Goal: Transaction & Acquisition: Purchase product/service

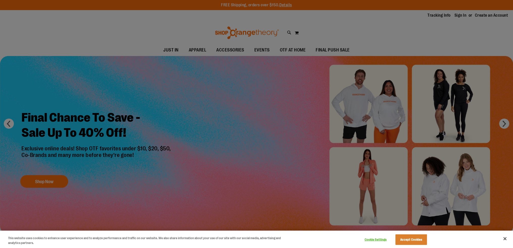
click at [443, 190] on div at bounding box center [256, 124] width 513 height 248
click at [140, 144] on div at bounding box center [256, 124] width 513 height 248
click at [261, 48] on div at bounding box center [256, 124] width 513 height 248
click at [505, 238] on button "Close" at bounding box center [504, 238] width 11 height 11
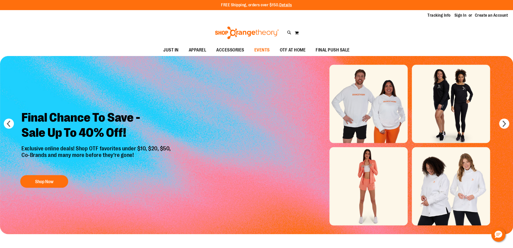
click at [256, 48] on span "EVENTS" at bounding box center [261, 49] width 15 height 11
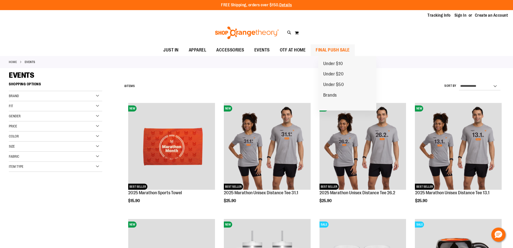
click at [333, 46] on span "FINAL PUSH SALE" at bounding box center [332, 49] width 34 height 11
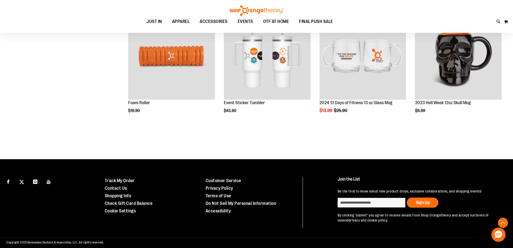
scroll to position [211, 0]
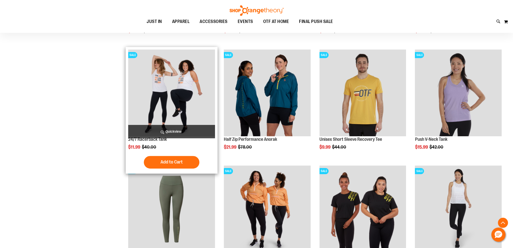
scroll to position [328, 0]
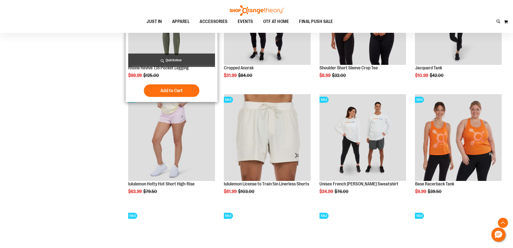
scroll to position [529, 0]
